Goal: Task Accomplishment & Management: Manage account settings

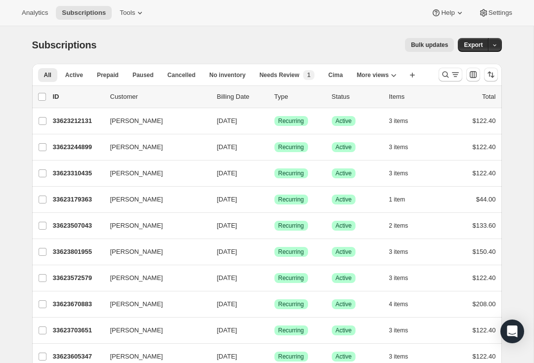
click at [456, 70] on button "Search and filter results" at bounding box center [450, 75] width 24 height 14
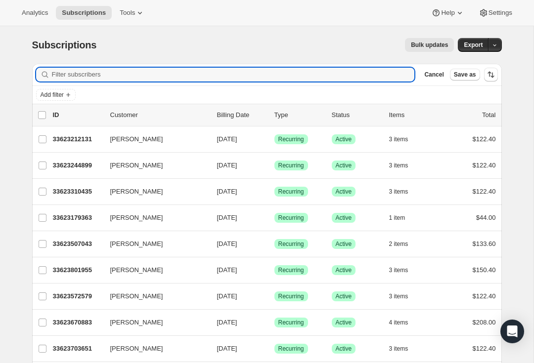
click at [86, 76] on input "Filter subscribers" at bounding box center [233, 75] width 363 height 14
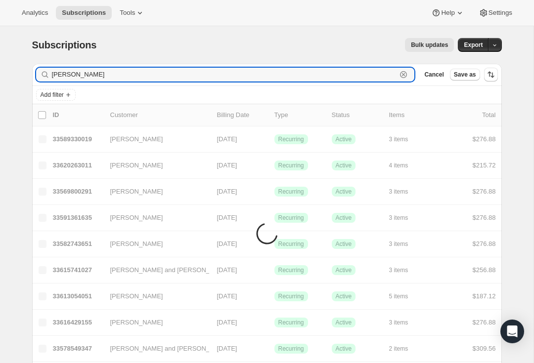
type input "[PERSON_NAME]"
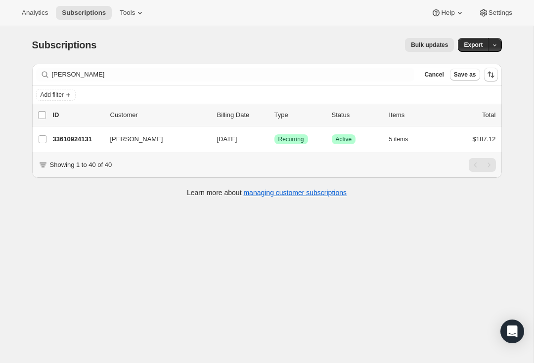
click at [142, 141] on span "[PERSON_NAME]" at bounding box center [136, 139] width 53 height 10
click at [79, 140] on p "33610924131" at bounding box center [77, 139] width 49 height 10
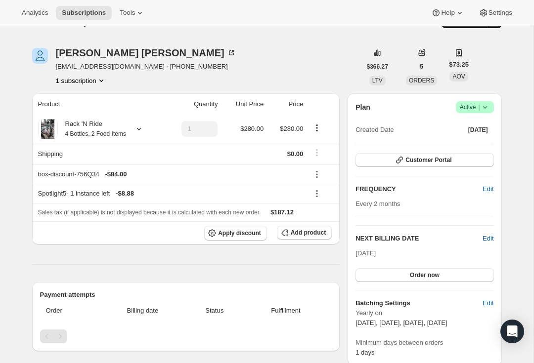
scroll to position [23, 0]
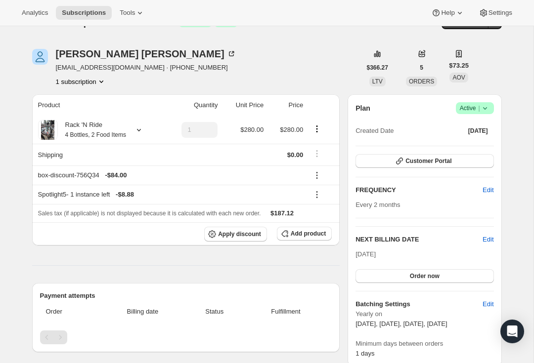
click at [491, 240] on span "Edit" at bounding box center [487, 240] width 11 height 10
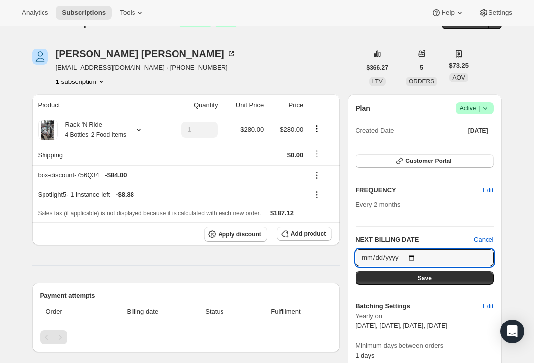
click at [427, 255] on input "[DATE]" at bounding box center [424, 257] width 138 height 17
click at [486, 239] on span "Cancel" at bounding box center [483, 240] width 20 height 10
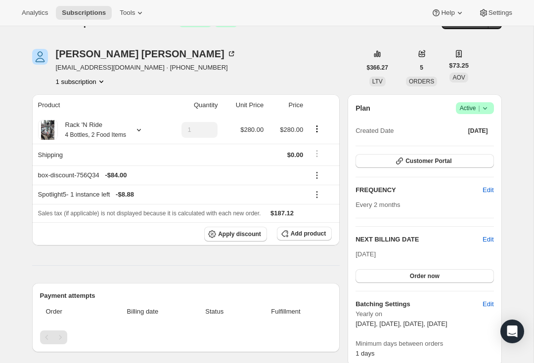
click at [492, 242] on span "Edit" at bounding box center [487, 240] width 11 height 10
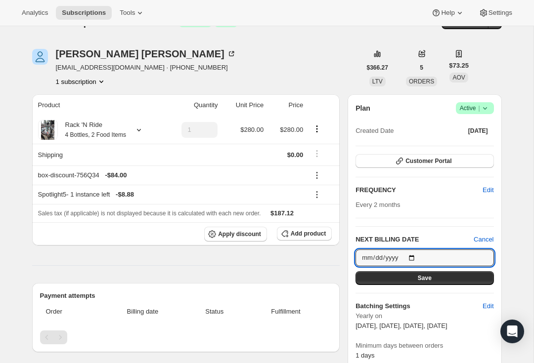
click at [425, 254] on input "[DATE]" at bounding box center [424, 257] width 138 height 17
type input "[DATE]"
click at [426, 281] on button "Save" at bounding box center [424, 278] width 138 height 14
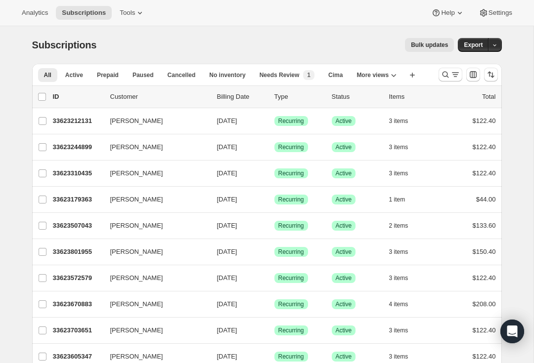
click at [445, 76] on icon "Search and filter results" at bounding box center [445, 75] width 10 height 10
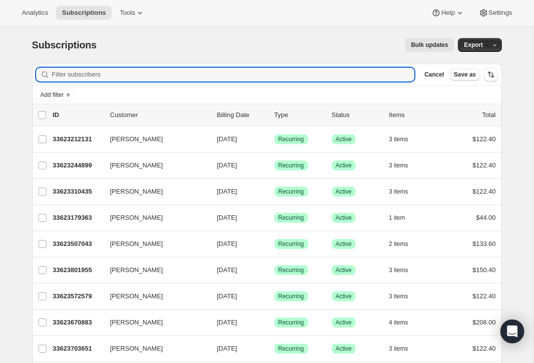
click at [83, 73] on input "Filter subscribers" at bounding box center [233, 75] width 363 height 14
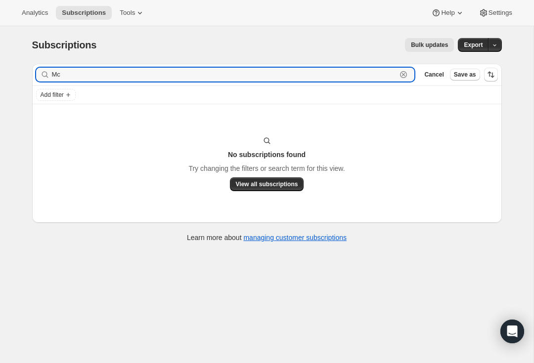
type input "M"
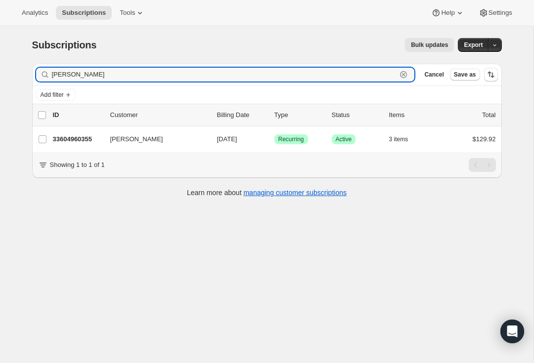
type input "Andrew mc"
click at [142, 142] on span "Andrew Mccornack" at bounding box center [136, 139] width 53 height 10
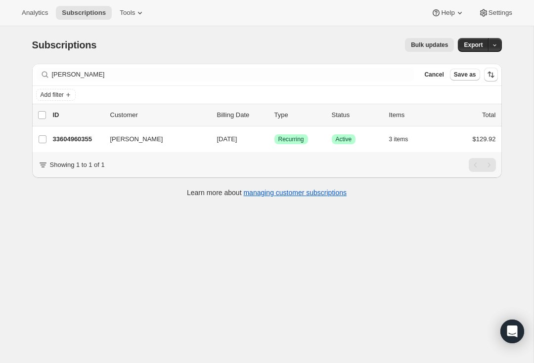
click at [77, 140] on p "33604960355" at bounding box center [77, 139] width 49 height 10
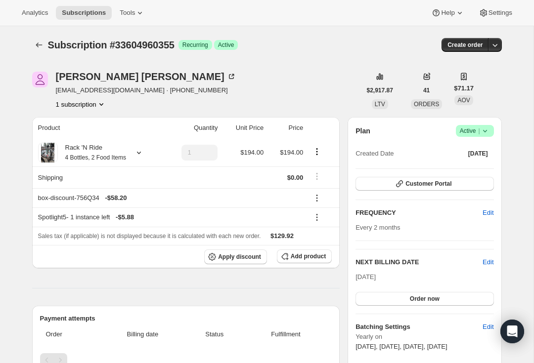
click at [489, 255] on div "Plan Success Active | Created Date Aug 23, 2024 Customer Portal FREQUENCY Edit …" at bounding box center [424, 253] width 138 height 256
click at [480, 216] on button "Edit" at bounding box center [487, 213] width 23 height 16
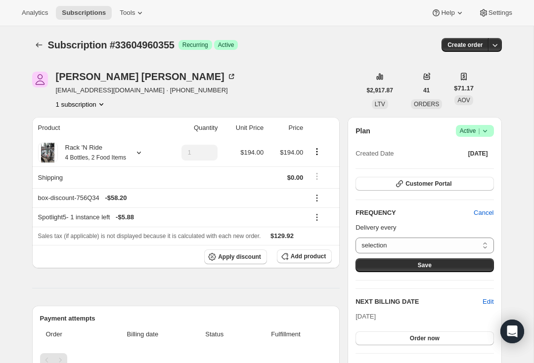
click at [478, 246] on select "selection Custom..." at bounding box center [424, 246] width 138 height 16
click at [484, 214] on span "Cancel" at bounding box center [483, 213] width 20 height 10
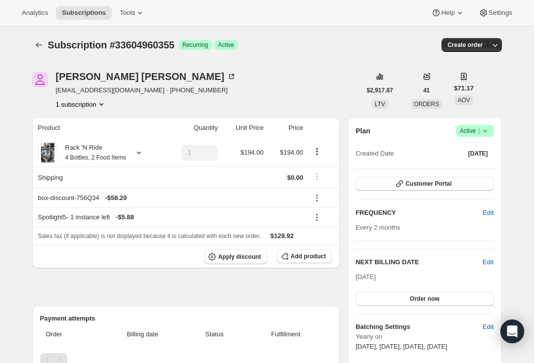
click at [491, 262] on span "Edit" at bounding box center [487, 262] width 11 height 10
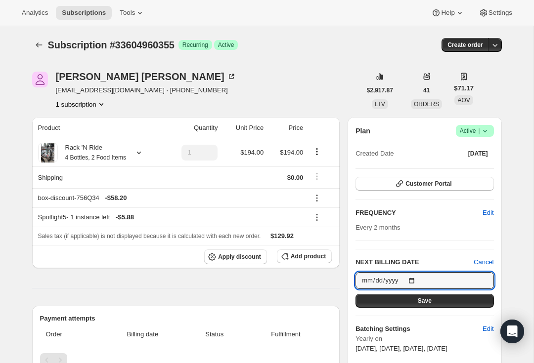
click at [438, 279] on input "[DATE]" at bounding box center [424, 280] width 138 height 17
type input "[DATE]"
click at [432, 300] on button "Save" at bounding box center [424, 301] width 138 height 14
